Goal: Transaction & Acquisition: Purchase product/service

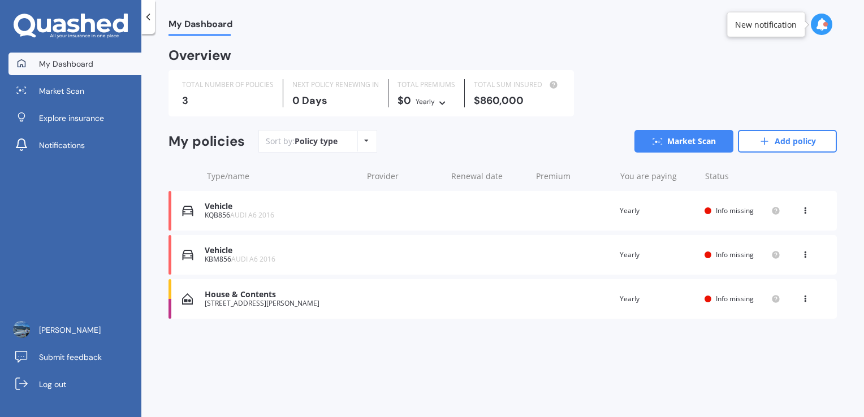
click at [429, 212] on div "Vehicle KQB856 AUDI A6 2016 Renewal date Premium You are paying Yearly Status I…" at bounding box center [503, 211] width 668 height 40
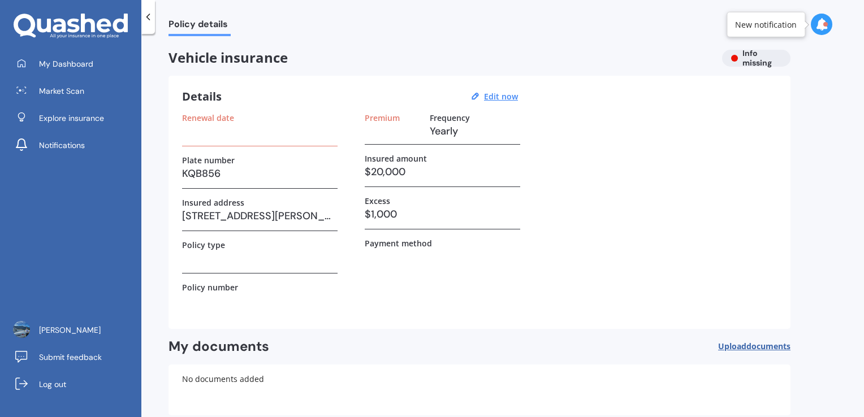
click at [386, 127] on h3 at bounding box center [393, 131] width 56 height 17
click at [446, 123] on h3 "Yearly" at bounding box center [475, 131] width 90 height 17
click at [495, 103] on div "Details Edit now" at bounding box center [351, 96] width 339 height 15
click at [495, 101] on u "Edit now" at bounding box center [501, 96] width 34 height 11
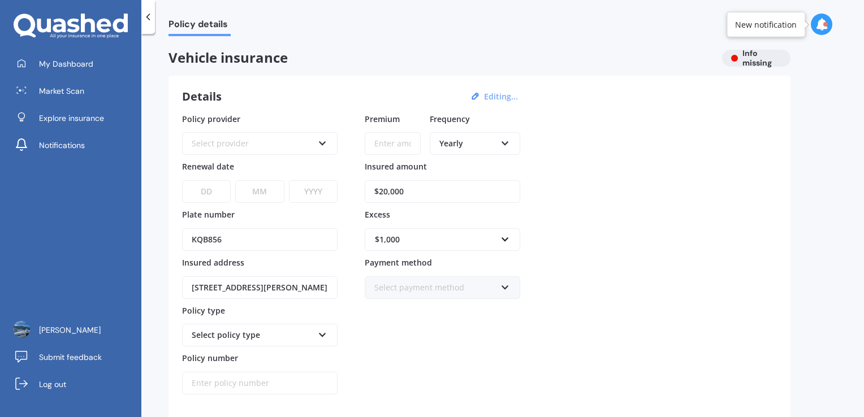
scroll to position [181, 0]
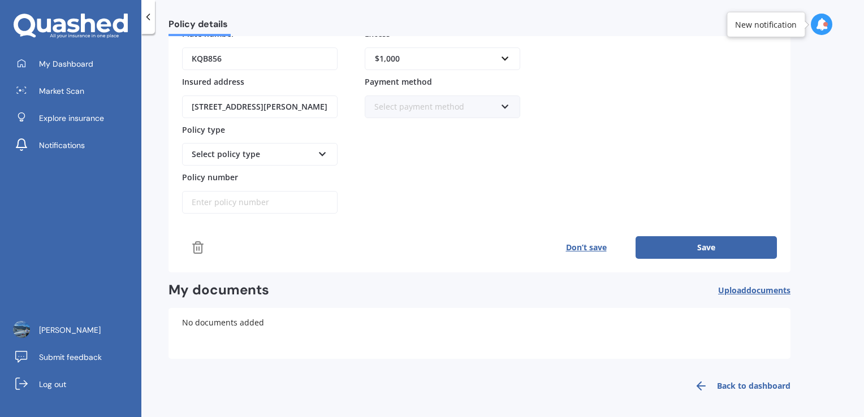
click at [719, 249] on button "Save" at bounding box center [706, 247] width 141 height 23
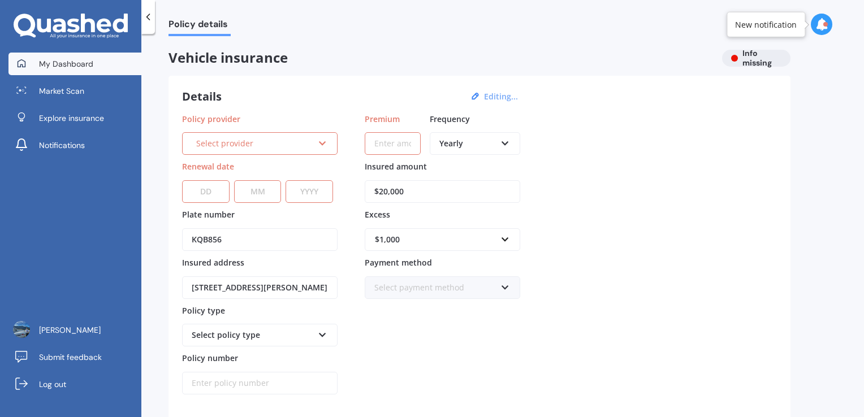
click at [75, 61] on span "My Dashboard" at bounding box center [66, 63] width 54 height 11
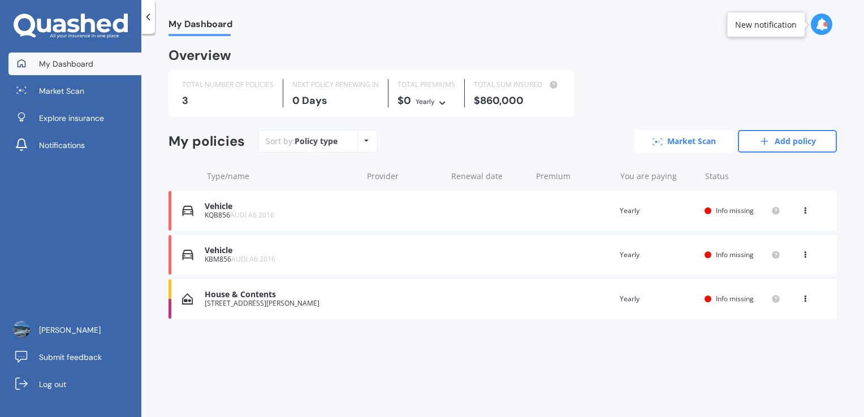
click at [681, 143] on link "Market Scan" at bounding box center [684, 141] width 99 height 23
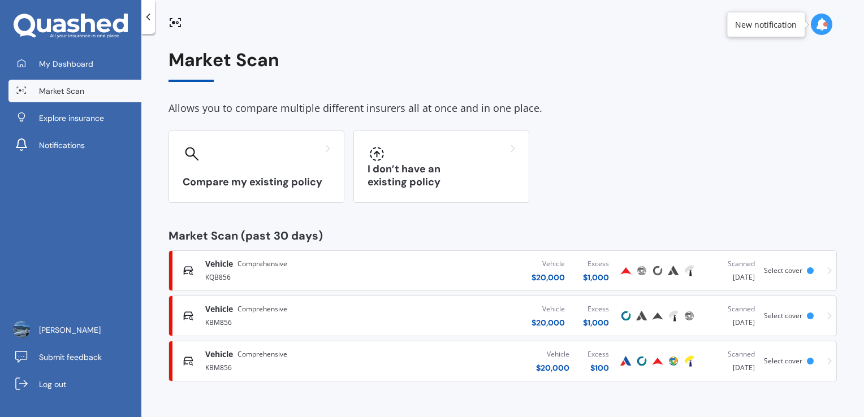
click at [409, 315] on div "Vehicle $ 20,000 Excess $ 1,000" at bounding box center [509, 316] width 218 height 34
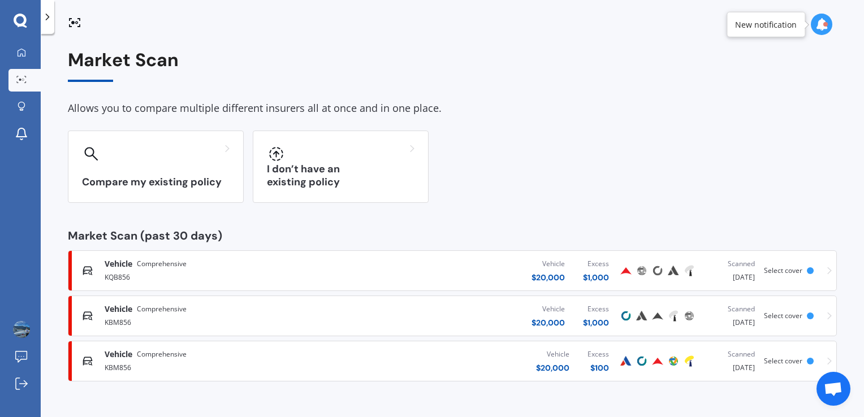
click at [407, 275] on div "Vehicle $ 20,000 Excess $ 1,000" at bounding box center [484, 271] width 268 height 34
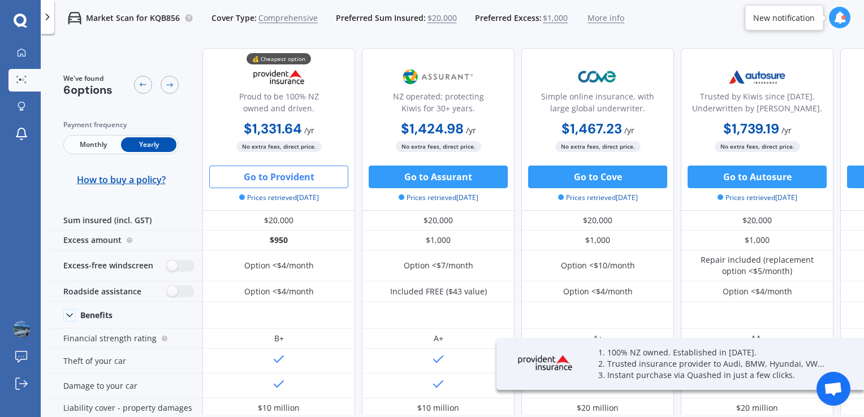
click at [95, 151] on span "Monthly" at bounding box center [93, 144] width 55 height 15
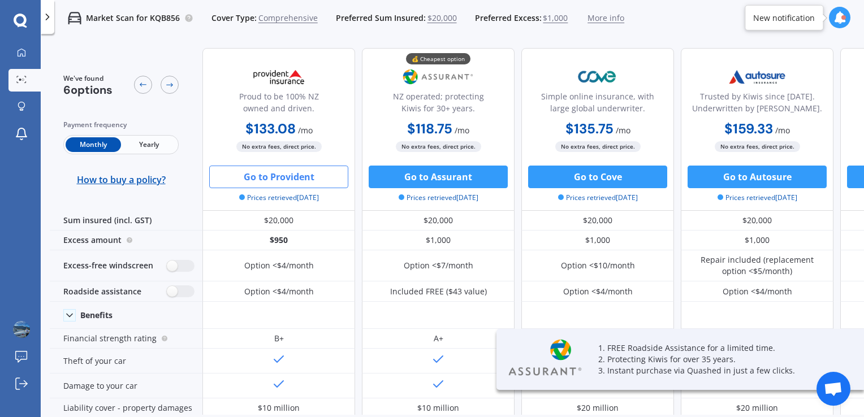
click at [132, 144] on span "Yearly" at bounding box center [148, 144] width 55 height 15
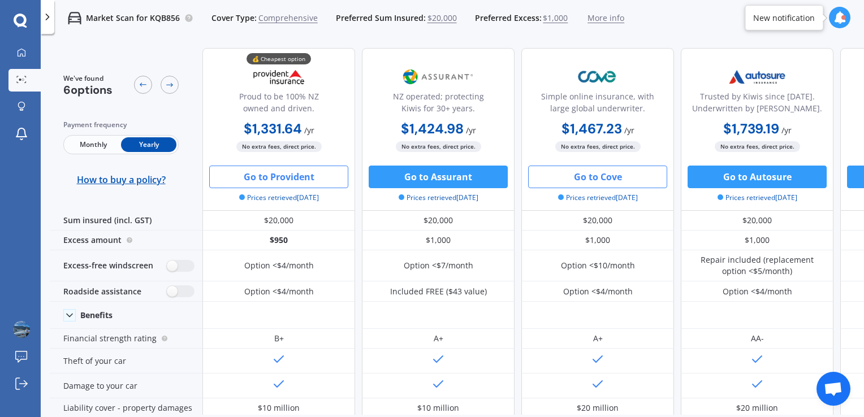
click at [586, 180] on button "Go to Cove" at bounding box center [597, 177] width 139 height 23
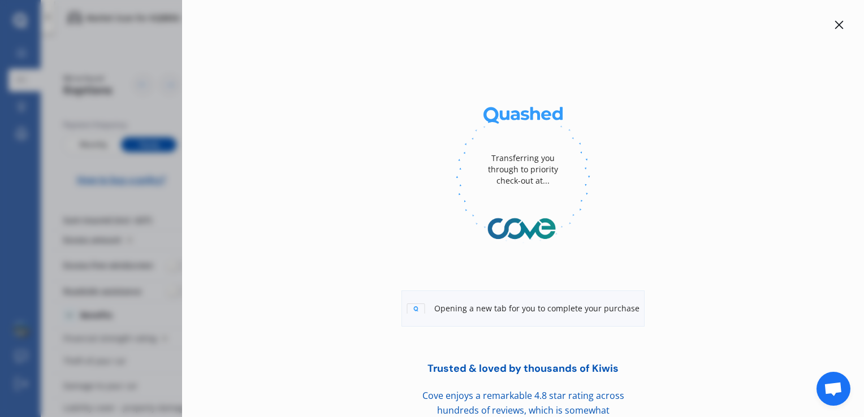
scroll to position [34, 0]
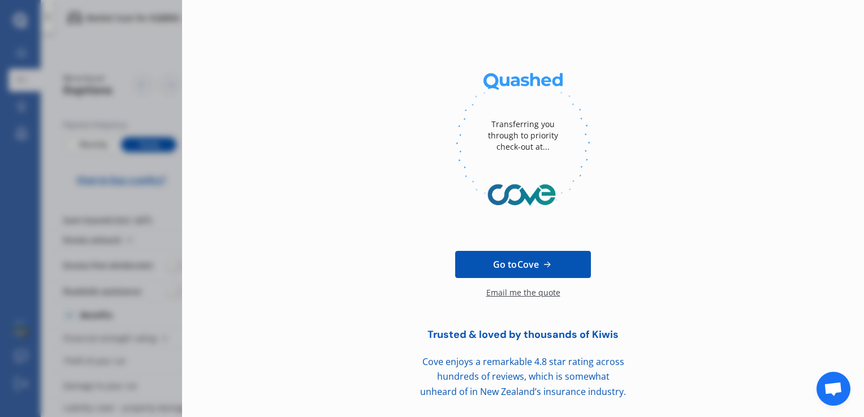
click at [502, 258] on span "Go to Cove" at bounding box center [516, 265] width 46 height 14
